Goal: Task Accomplishment & Management: Complete application form

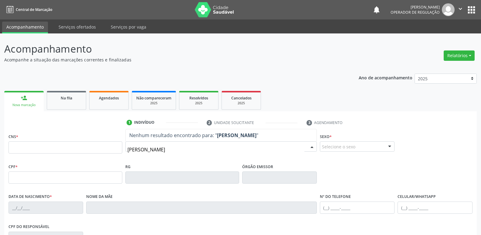
type input "[PERSON_NAME]"
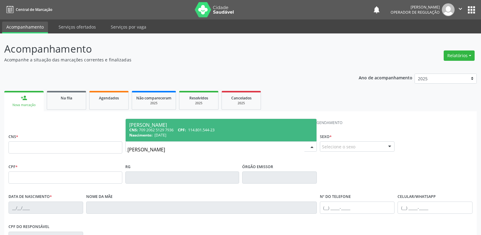
click at [135, 135] on span "Nascimento:" at bounding box center [140, 134] width 23 height 5
type input "709 2062 5129 7936"
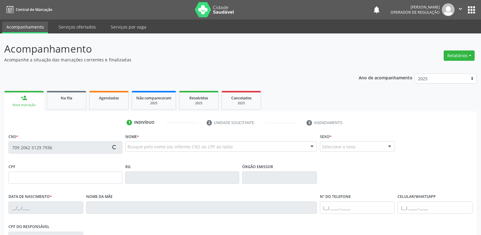
type input "114.801.544-23"
type input "[DATE]"
type input "[PERSON_NAME]"
type input "[PHONE_NUMBER]"
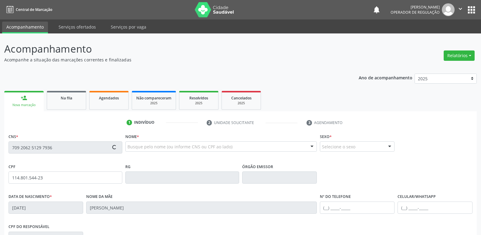
type input "077.565.104-45"
type input "16"
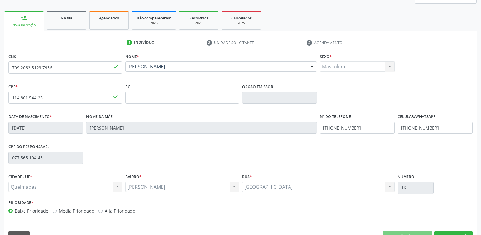
scroll to position [94, 0]
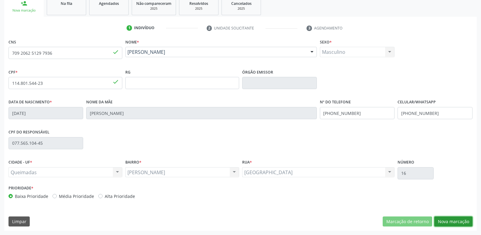
click at [455, 219] on button "Nova marcação" at bounding box center [453, 221] width 38 height 10
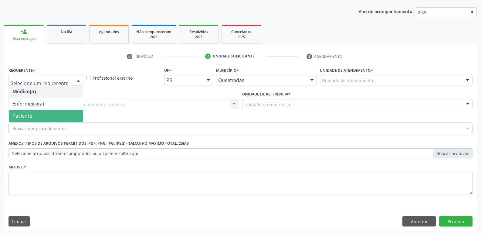
click at [30, 116] on span "Paciente" at bounding box center [22, 115] width 20 height 7
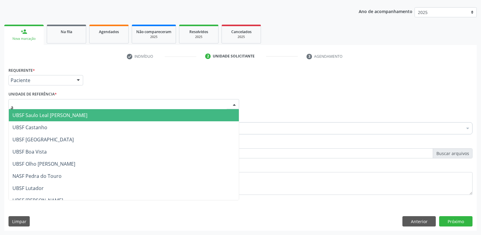
type input "an"
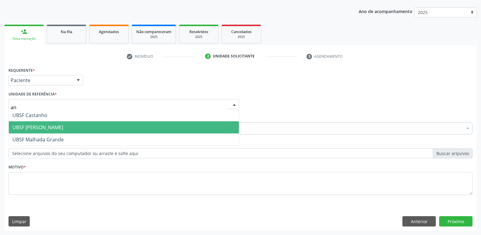
click at [52, 124] on span "UBSF [PERSON_NAME]" at bounding box center [37, 127] width 51 height 7
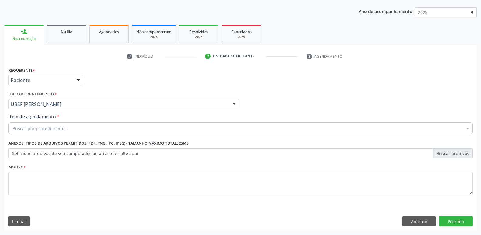
click at [78, 128] on div "Buscar por procedimentos" at bounding box center [240, 128] width 464 height 12
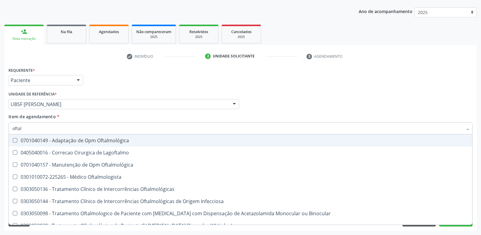
type input "oftalm"
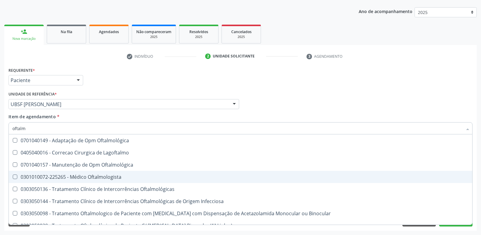
click at [81, 176] on div "0301010072-225265 - Médico Oftalmologista" at bounding box center [240, 176] width 456 height 5
checkbox Oftalmologista "true"
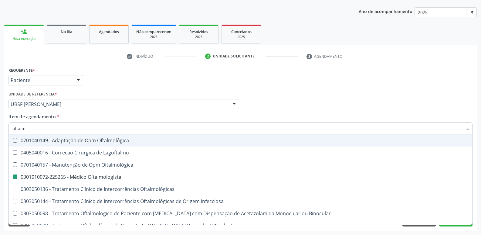
click at [263, 94] on div "Médico Solicitante Por favor, selecione a Unidade de Atendimento primeiro Nenhu…" at bounding box center [240, 102] width 467 height 24
checkbox Lagoftalmo "true"
checkbox Oftalmologista "false"
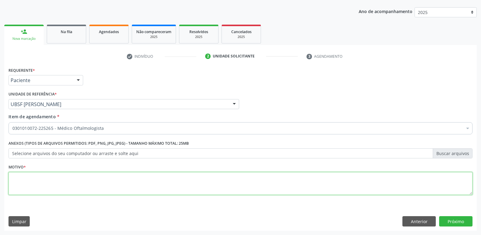
click at [41, 187] on textarea at bounding box center [240, 183] width 464 height 23
drag, startPoint x: 53, startPoint y: 178, endPoint x: 0, endPoint y: 178, distance: 52.8
click at [0, 178] on div "Acompanhamento Acompanhe a situação das marcações correntes e finalizadas Relat…" at bounding box center [240, 100] width 481 height 267
type textarea "avaliação"
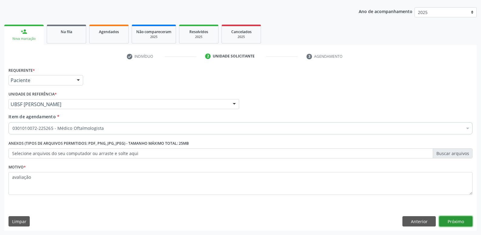
click at [464, 223] on button "Próximo" at bounding box center [455, 221] width 33 height 10
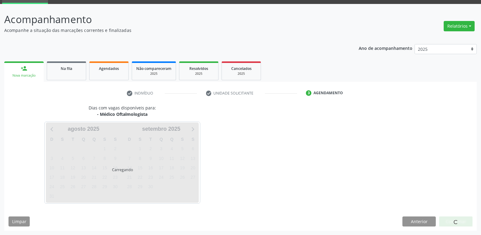
scroll to position [29, 0]
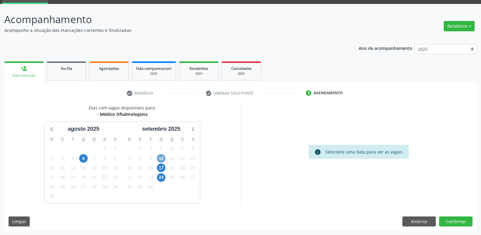
click at [158, 159] on span "10" at bounding box center [161, 158] width 8 height 8
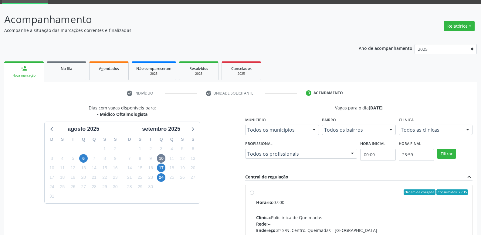
click at [356, 196] on label "Ordem de chegada Consumidos: 2 / 15 Horário: 07:00 Clínica: Policlinica de Quei…" at bounding box center [362, 235] width 212 height 93
click at [254, 195] on input "Ordem de chegada Consumidos: 2 / 15 Horário: 07:00 Clínica: Policlinica de Quei…" at bounding box center [252, 191] width 4 height 5
radio input "true"
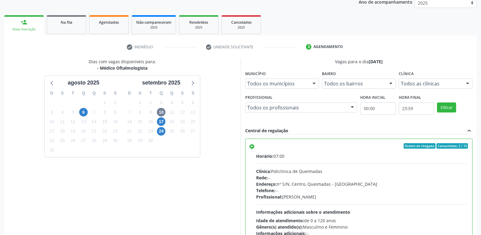
scroll to position [128, 0]
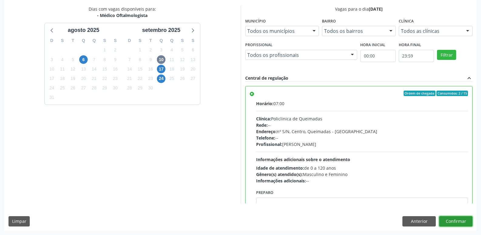
click at [446, 217] on button "Confirmar" at bounding box center [455, 221] width 33 height 10
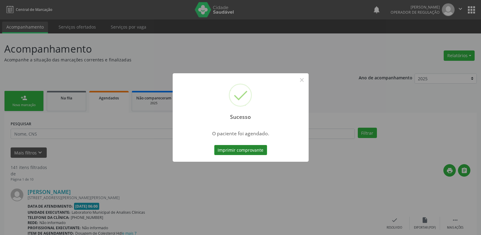
click at [258, 149] on button "Imprimir comprovante" at bounding box center [240, 150] width 53 height 10
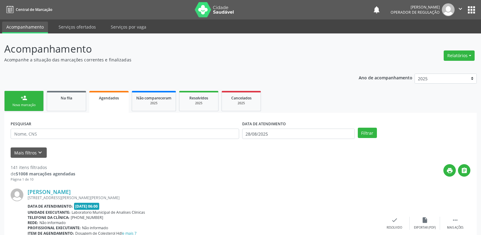
click at [12, 98] on link "person_add Nova marcação" at bounding box center [23, 101] width 39 height 20
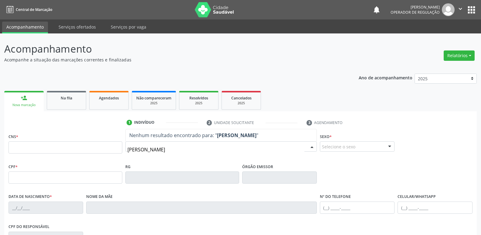
type input "[PERSON_NAME]"
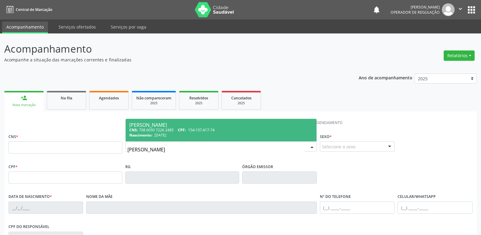
click at [166, 137] on span "[DATE]" at bounding box center [160, 134] width 12 height 5
type input "708 6050 7226 2485"
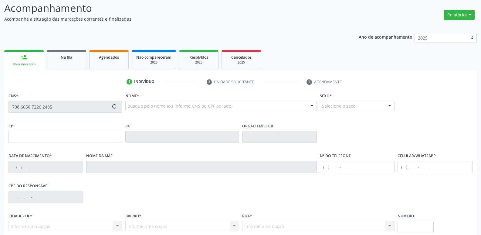
scroll to position [94, 0]
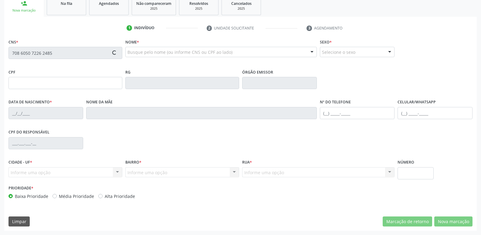
type input "154.137.417-74"
type input "[DATE]"
type input "[PERSON_NAME]"
type input "[PHONE_NUMBER]"
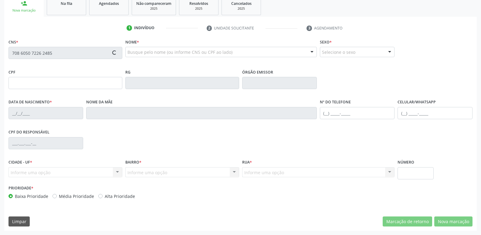
type input "860.269.337-00"
type input "70"
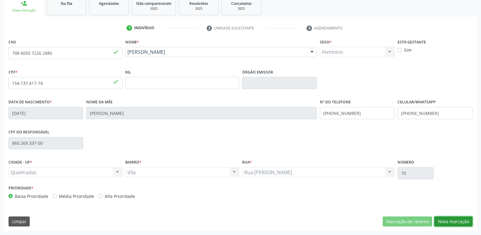
drag, startPoint x: 466, startPoint y: 224, endPoint x: 461, endPoint y: 220, distance: 6.0
click at [466, 223] on button "Nova marcação" at bounding box center [453, 221] width 38 height 10
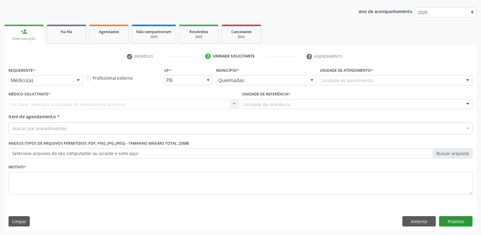
scroll to position [66, 0]
drag, startPoint x: 29, startPoint y: 82, endPoint x: 28, endPoint y: 88, distance: 6.0
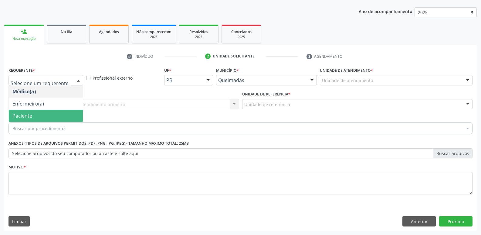
drag, startPoint x: 33, startPoint y: 115, endPoint x: 38, endPoint y: 103, distance: 13.0
click at [32, 114] on span "Paciente" at bounding box center [46, 116] width 74 height 12
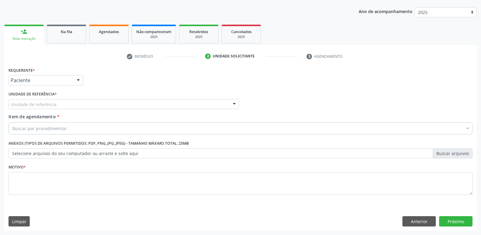
click at [41, 98] on label "Unidade de referência *" at bounding box center [32, 94] width 48 height 9
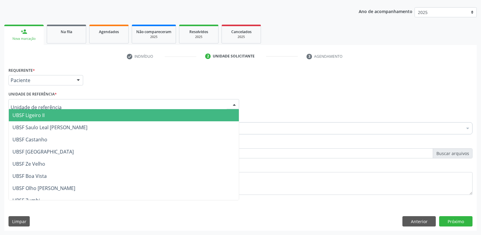
drag, startPoint x: 43, startPoint y: 119, endPoint x: 46, endPoint y: 129, distance: 10.1
click at [43, 120] on span "UBSF Ligeiro II" at bounding box center [124, 115] width 230 height 12
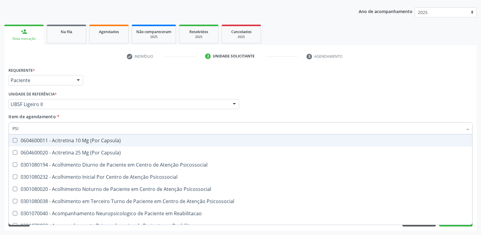
type input "PSIQ"
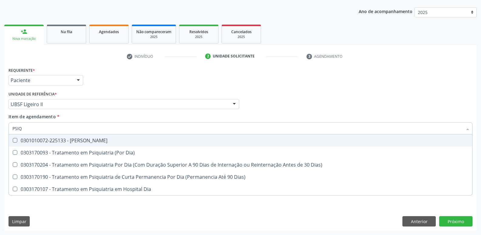
click at [39, 140] on div "0301010072-225133 - [PERSON_NAME]" at bounding box center [240, 140] width 456 height 5
checkbox Psiquiatra "true"
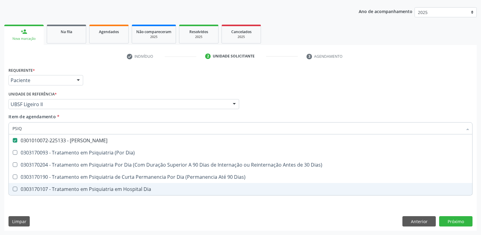
click at [76, 211] on div "Requerente * Paciente Médico(a) Enfermeiro(a) Paciente Nenhum resultado encontr…" at bounding box center [240, 148] width 472 height 165
checkbox Dia\) "true"
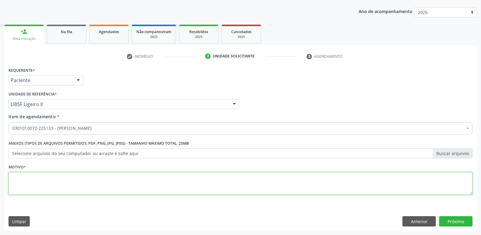
click at [85, 181] on textarea at bounding box center [240, 183] width 464 height 23
type textarea "DS"
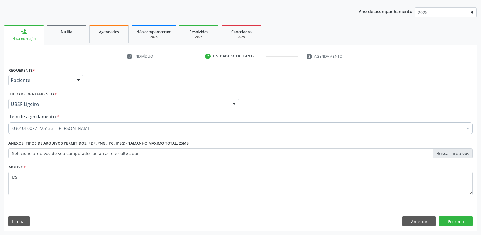
drag, startPoint x: 458, startPoint y: 226, endPoint x: 461, endPoint y: 215, distance: 11.7
click at [459, 222] on div "Requerente * Paciente Médico(a) Enfermeiro(a) Paciente Nenhum resultado encontr…" at bounding box center [240, 148] width 472 height 165
click at [461, 215] on div "Requerente * Paciente Médico(a) Enfermeiro(a) Paciente Nenhum resultado encontr…" at bounding box center [240, 148] width 472 height 165
click at [460, 218] on button "Próximo" at bounding box center [455, 221] width 33 height 10
